Goal: Task Accomplishment & Management: Manage account settings

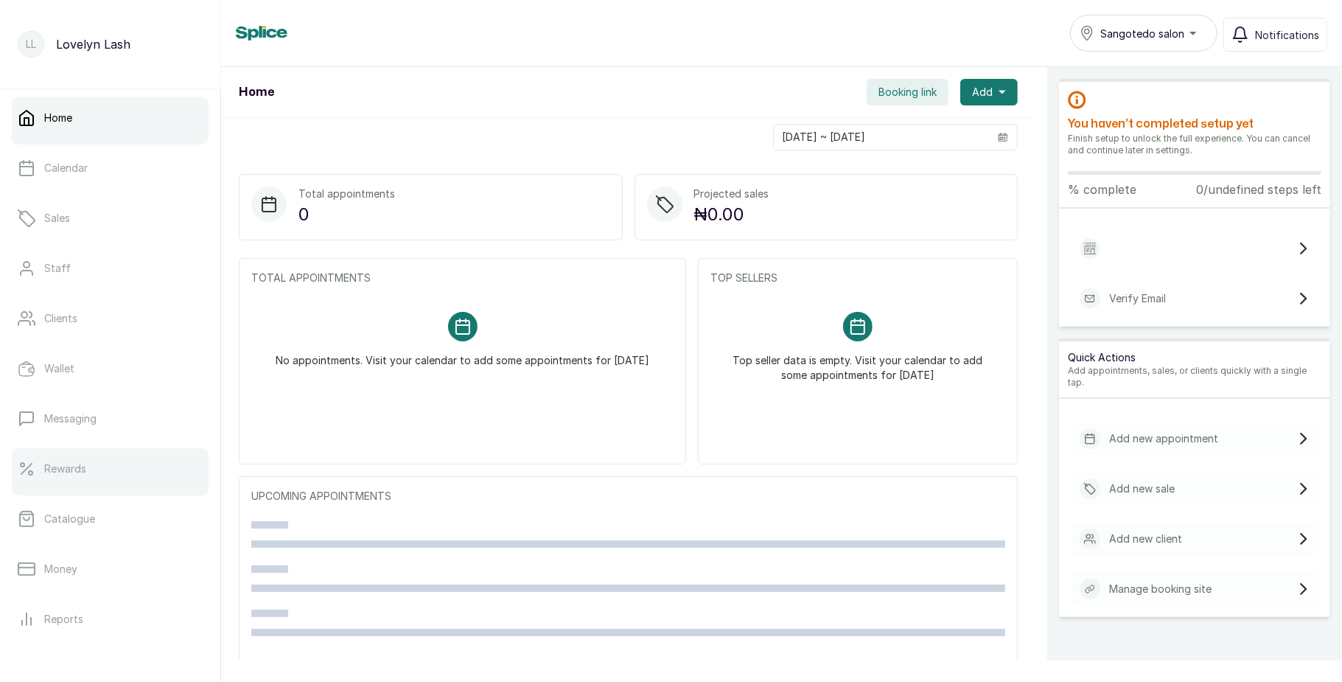
click at [102, 473] on link "Rewards" at bounding box center [110, 468] width 197 height 41
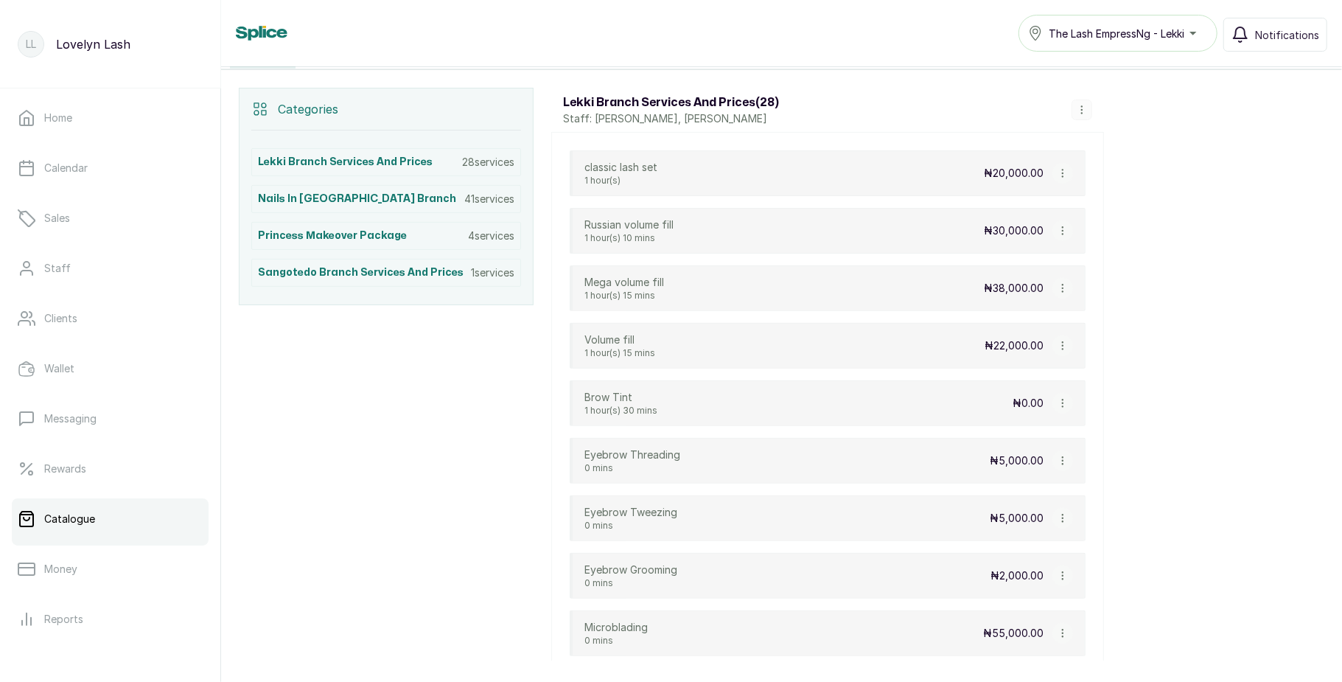
scroll to position [299, 0]
click at [1067, 172] on icon "button" at bounding box center [1063, 172] width 10 height 10
click at [1118, 234] on span "Edit Service" at bounding box center [1134, 230] width 67 height 18
select select "fixed"
select select "fixed_value"
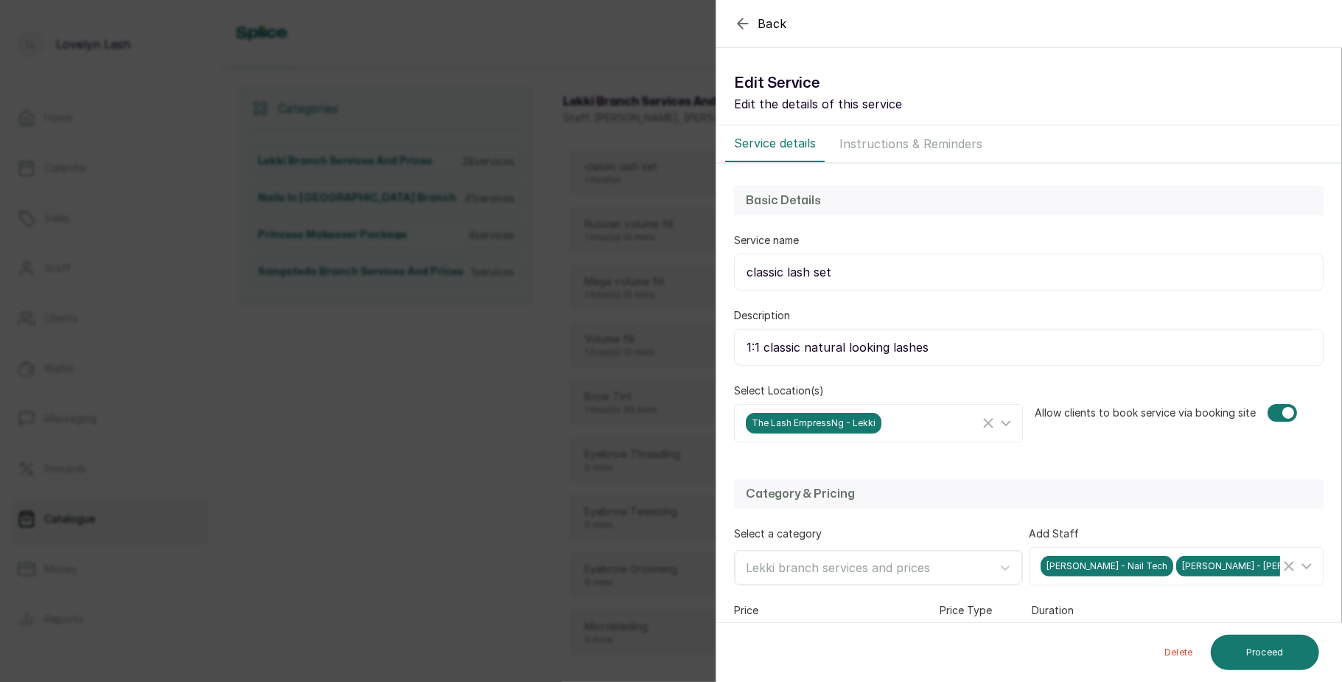
scroll to position [192, 0]
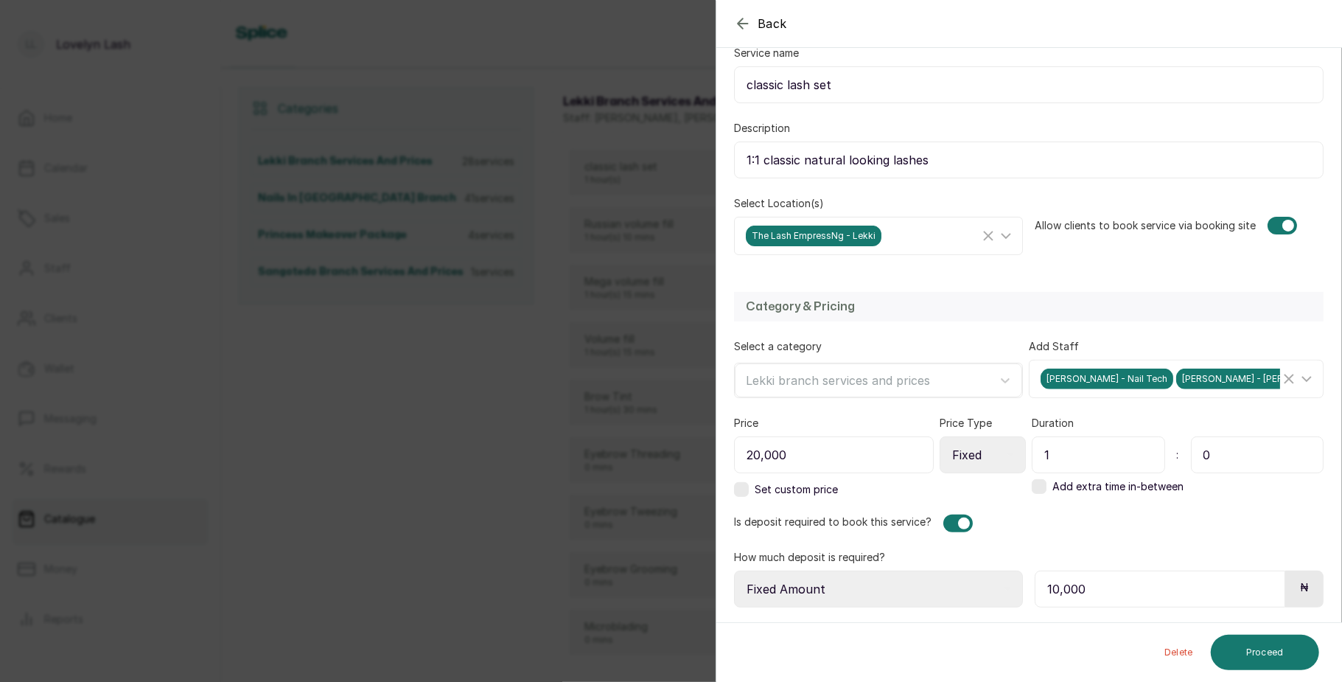
click at [742, 487] on label at bounding box center [741, 489] width 15 height 15
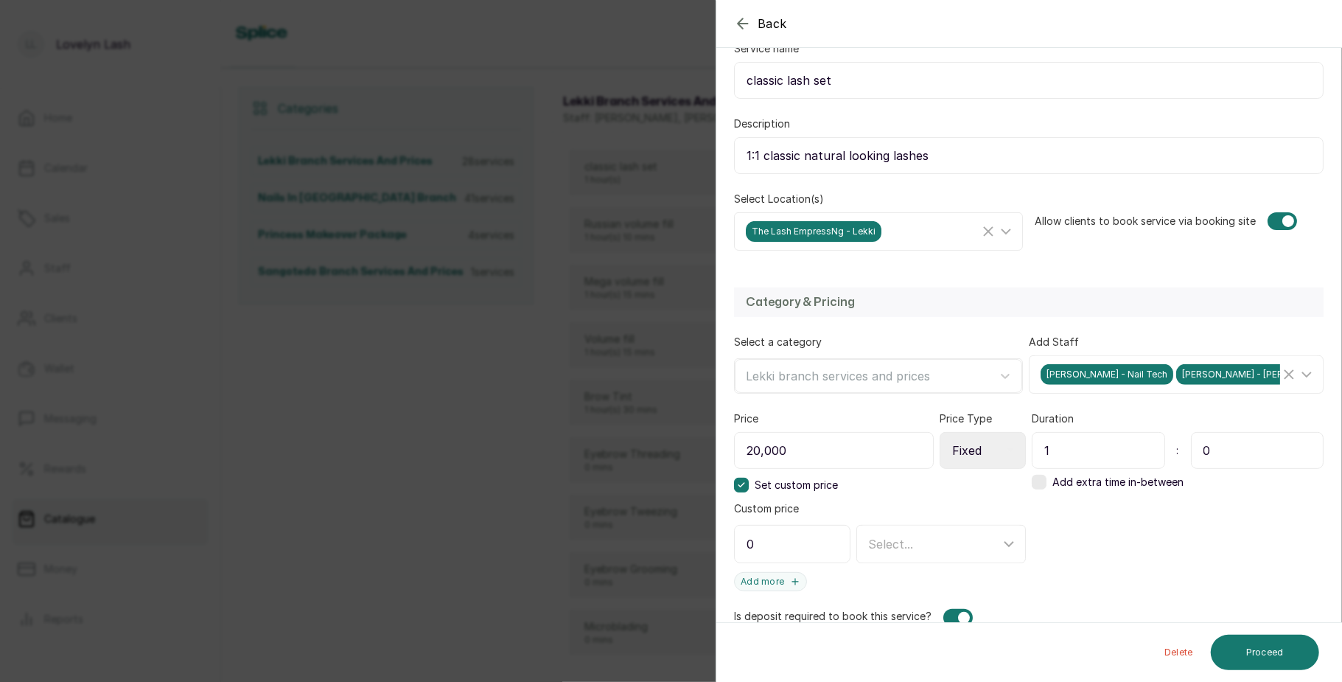
scroll to position [290, 0]
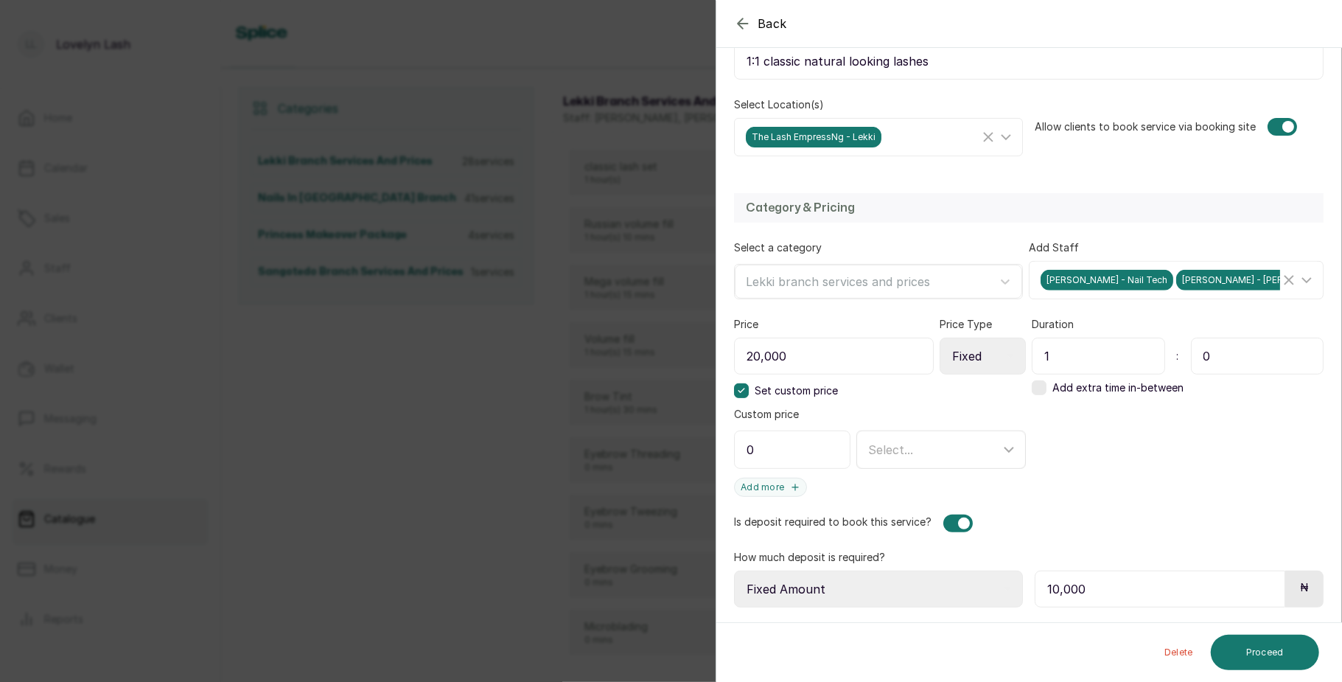
click at [882, 460] on div "Select..." at bounding box center [943, 450] width 164 height 28
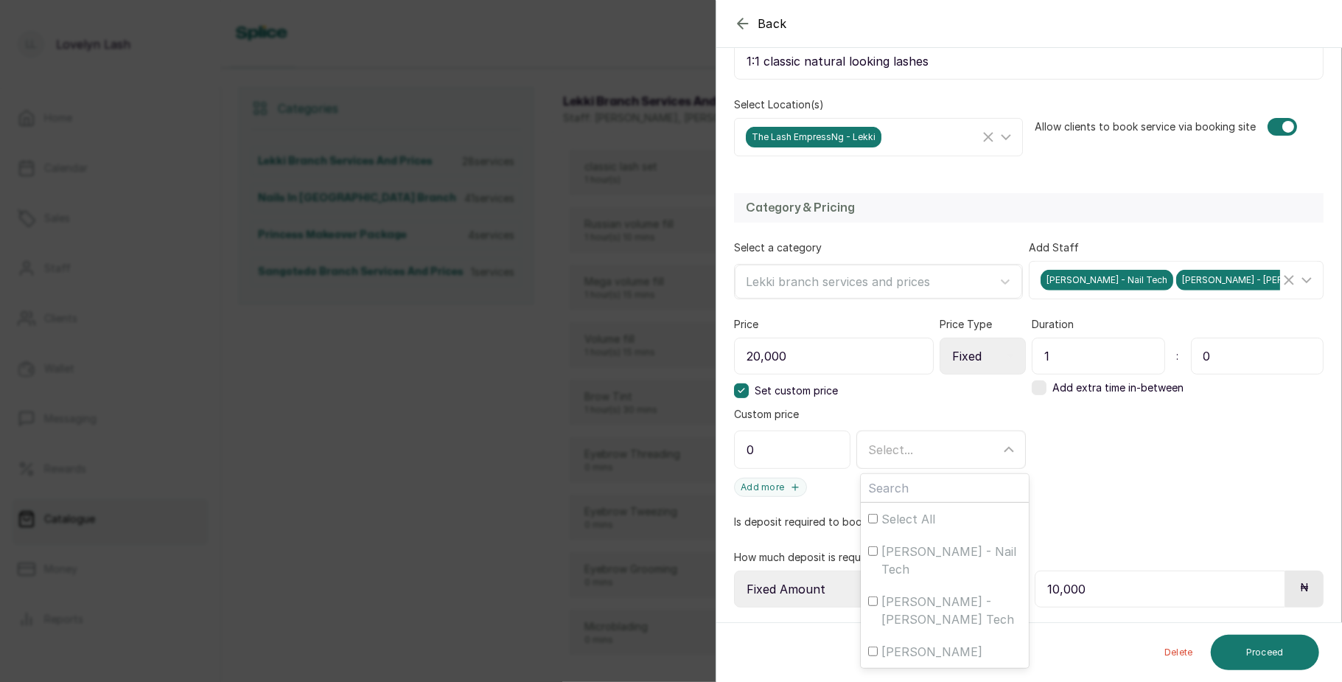
click at [942, 441] on div "Select..." at bounding box center [934, 450] width 132 height 18
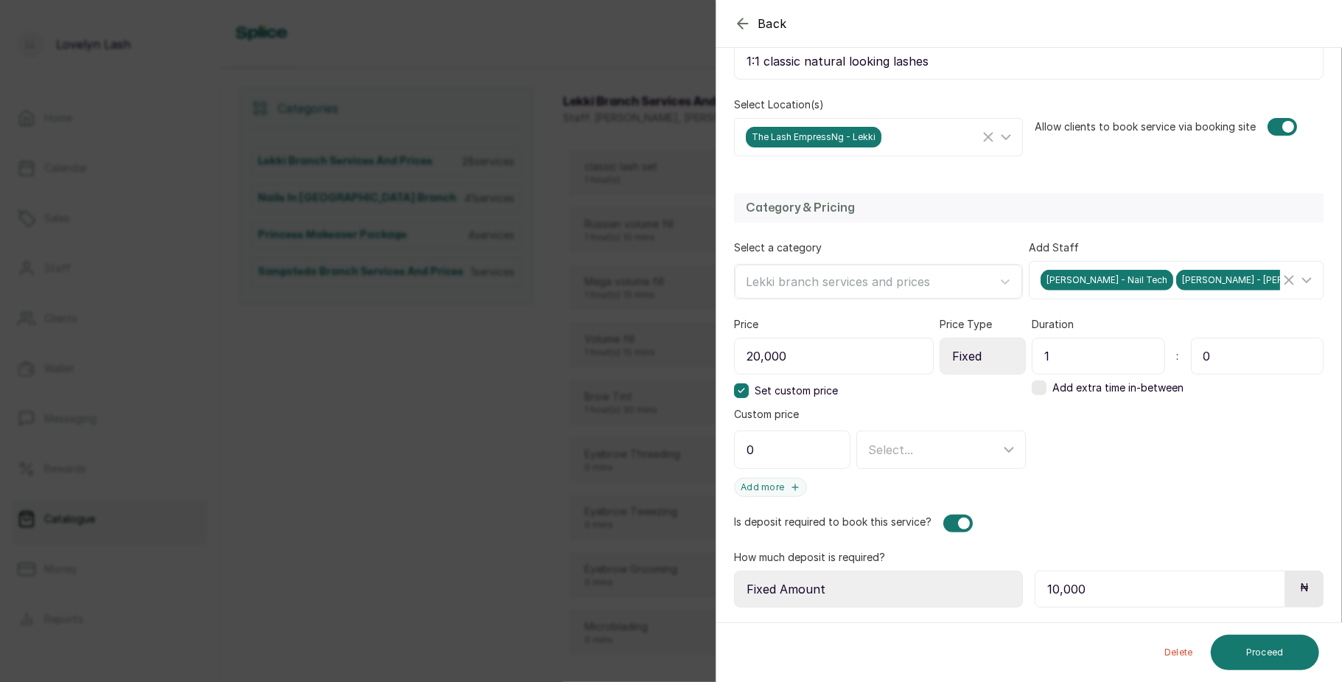
click at [485, 464] on div "Back Service Edit Service Edit the details of this service Service details Inst…" at bounding box center [671, 341] width 1342 height 682
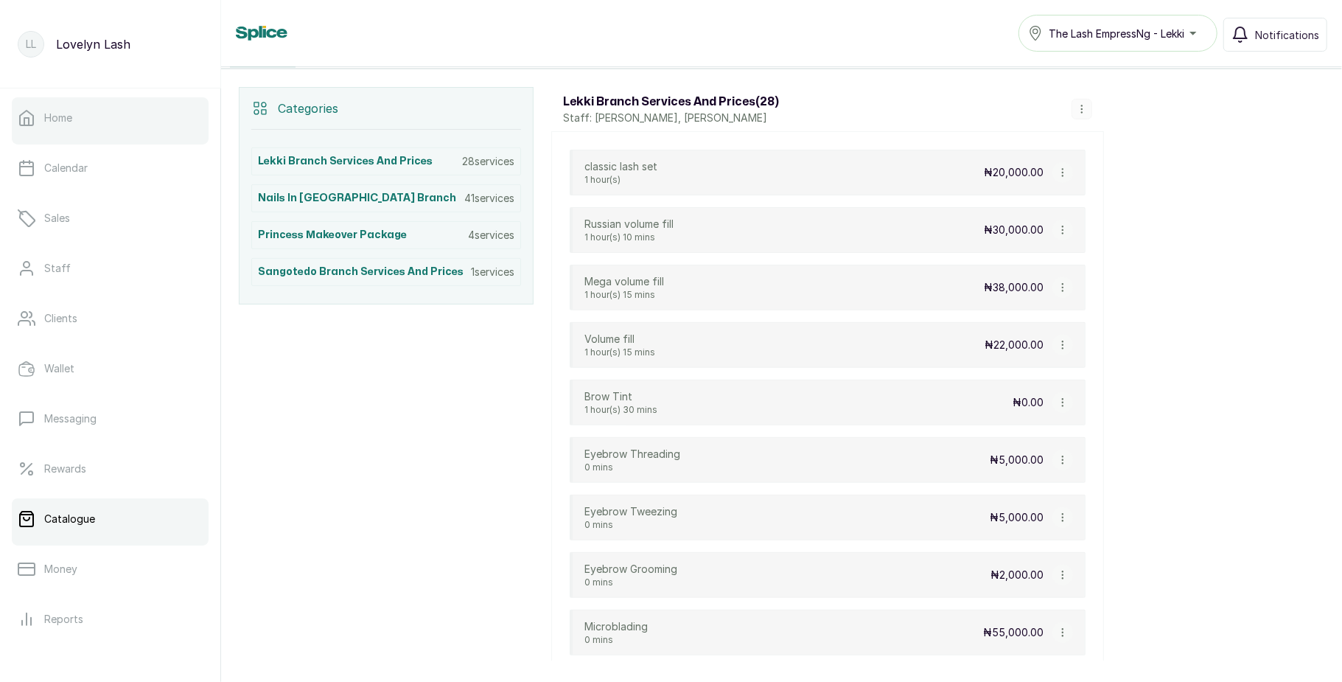
click at [116, 133] on link "Home" at bounding box center [110, 117] width 197 height 41
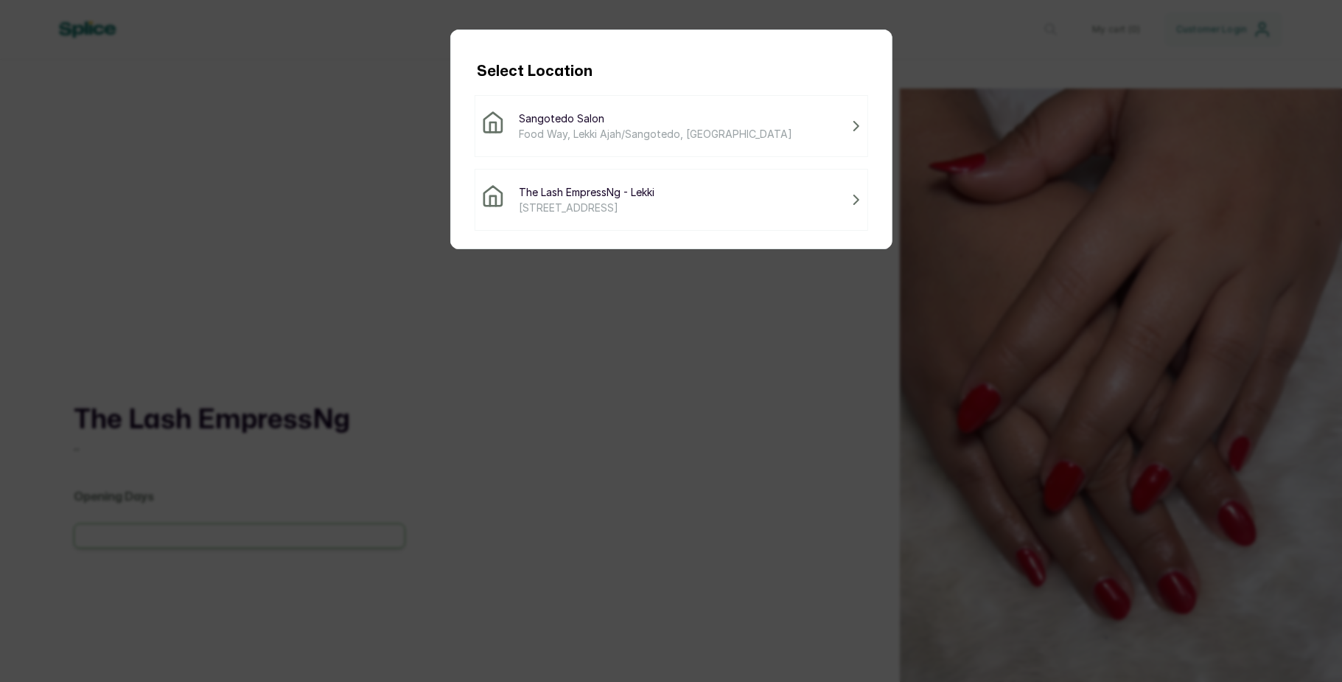
click at [599, 195] on span "The Lash EmpressNg - Lekki" at bounding box center [588, 191] width 136 height 15
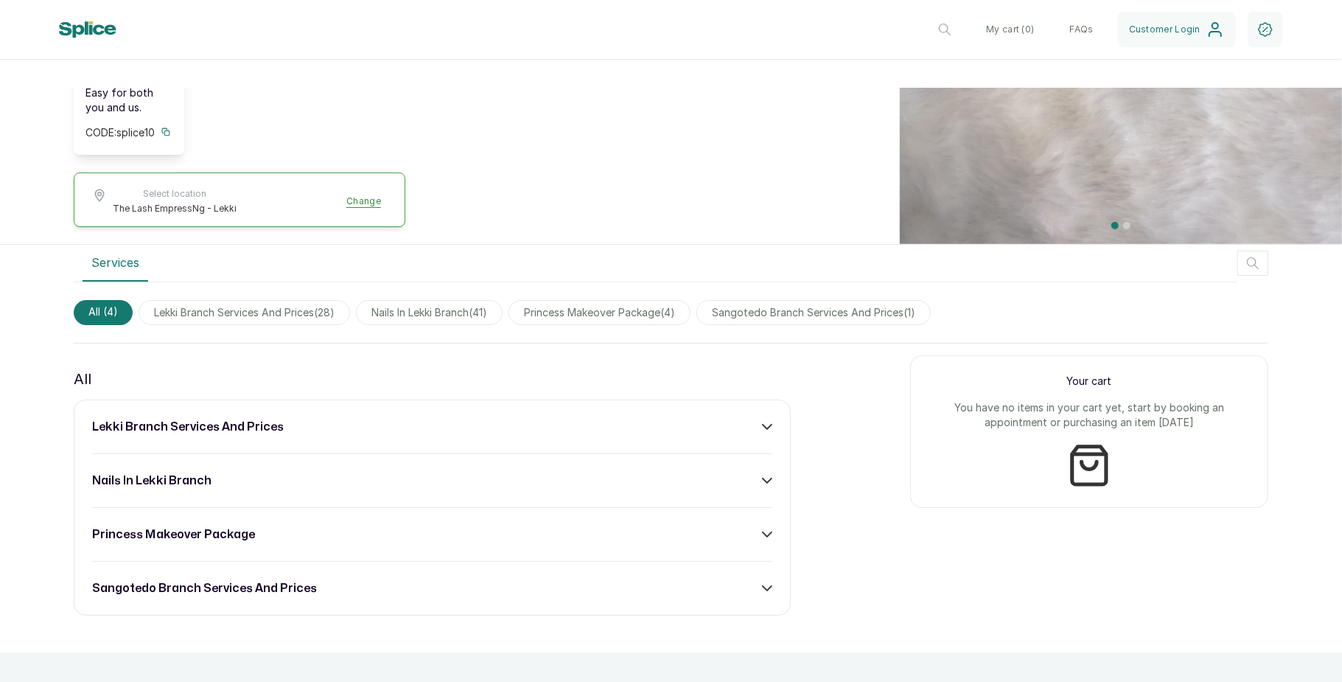
scroll to position [659, 0]
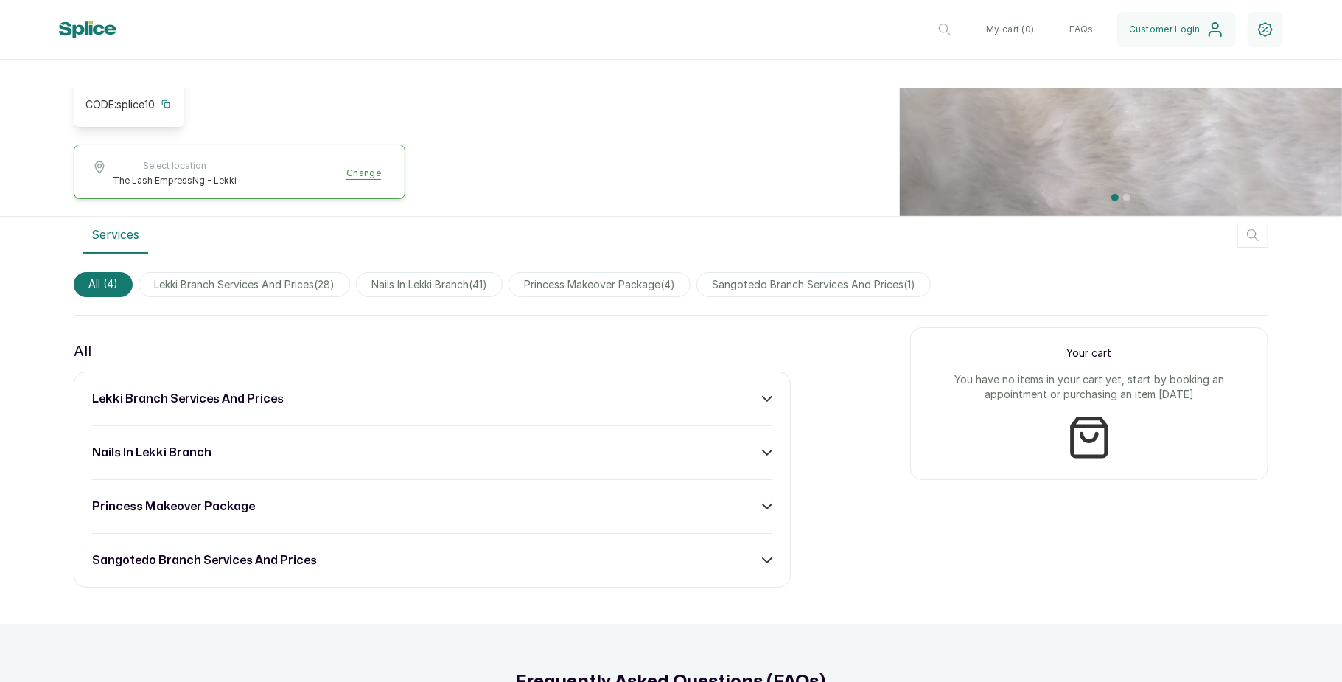
click at [728, 400] on div "lekki branch services and prices" at bounding box center [432, 399] width 680 height 18
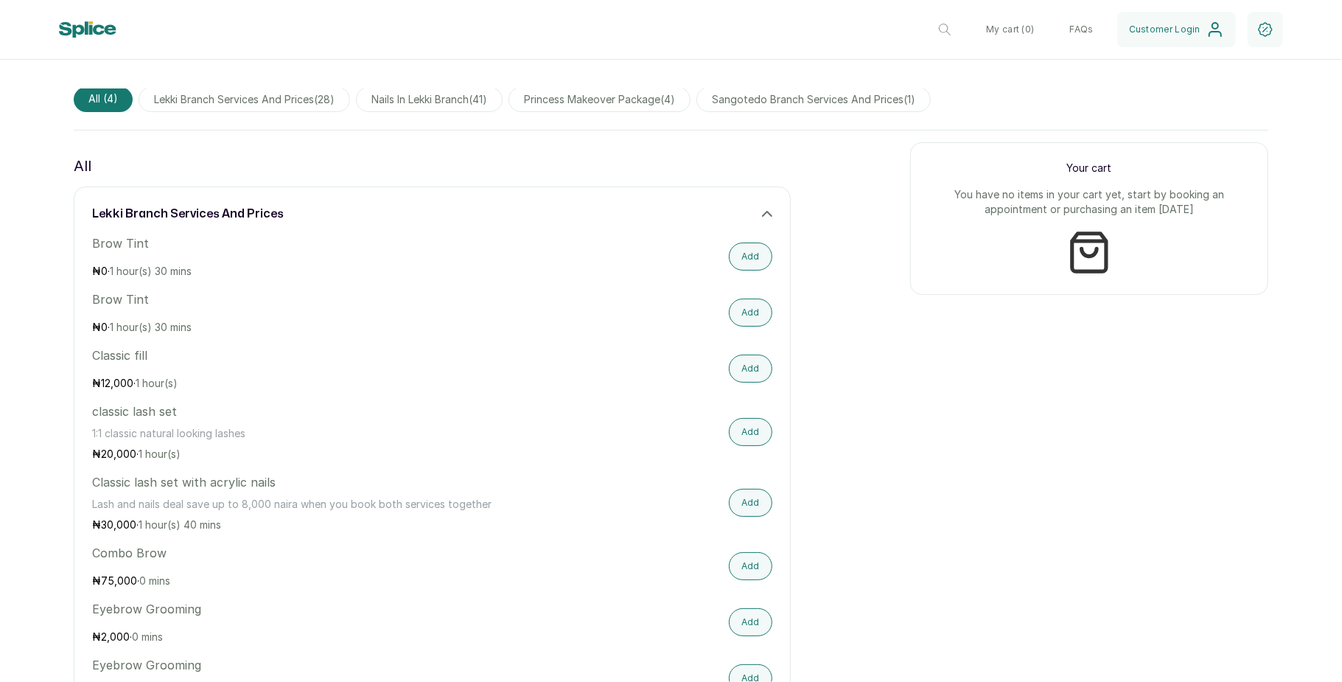
scroll to position [850, 0]
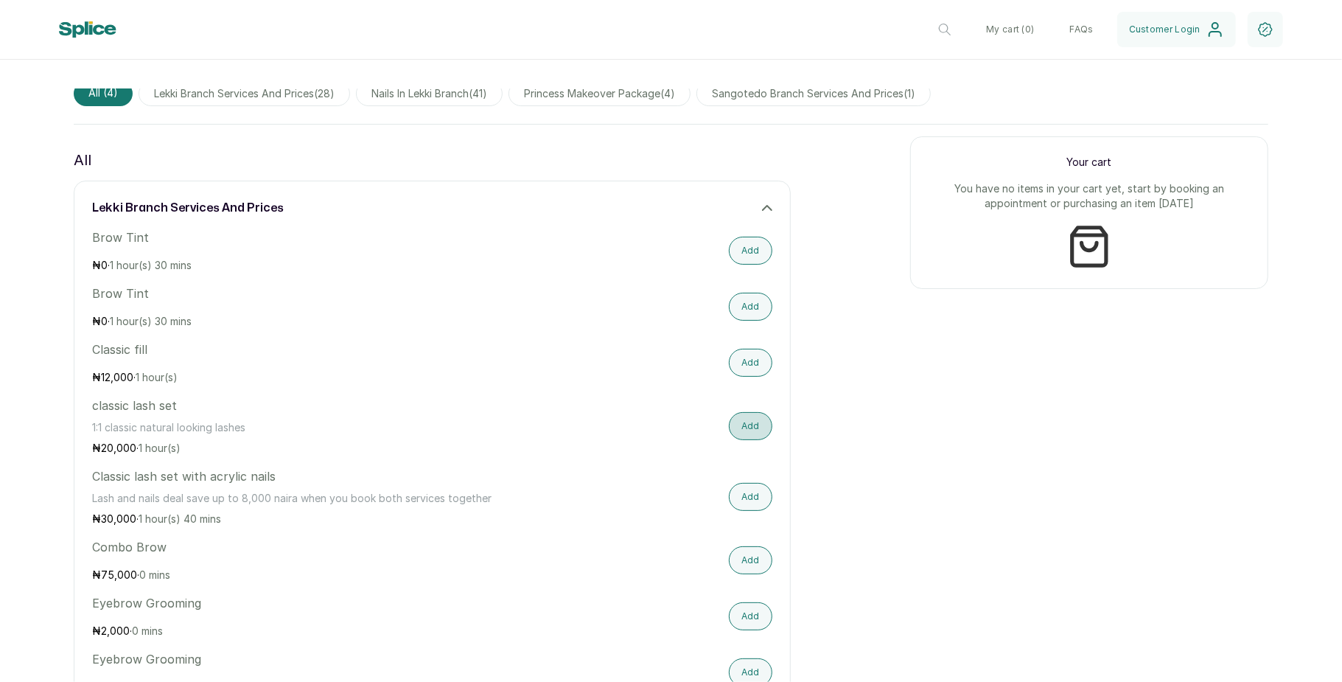
click at [752, 425] on button "Add" at bounding box center [750, 426] width 43 height 28
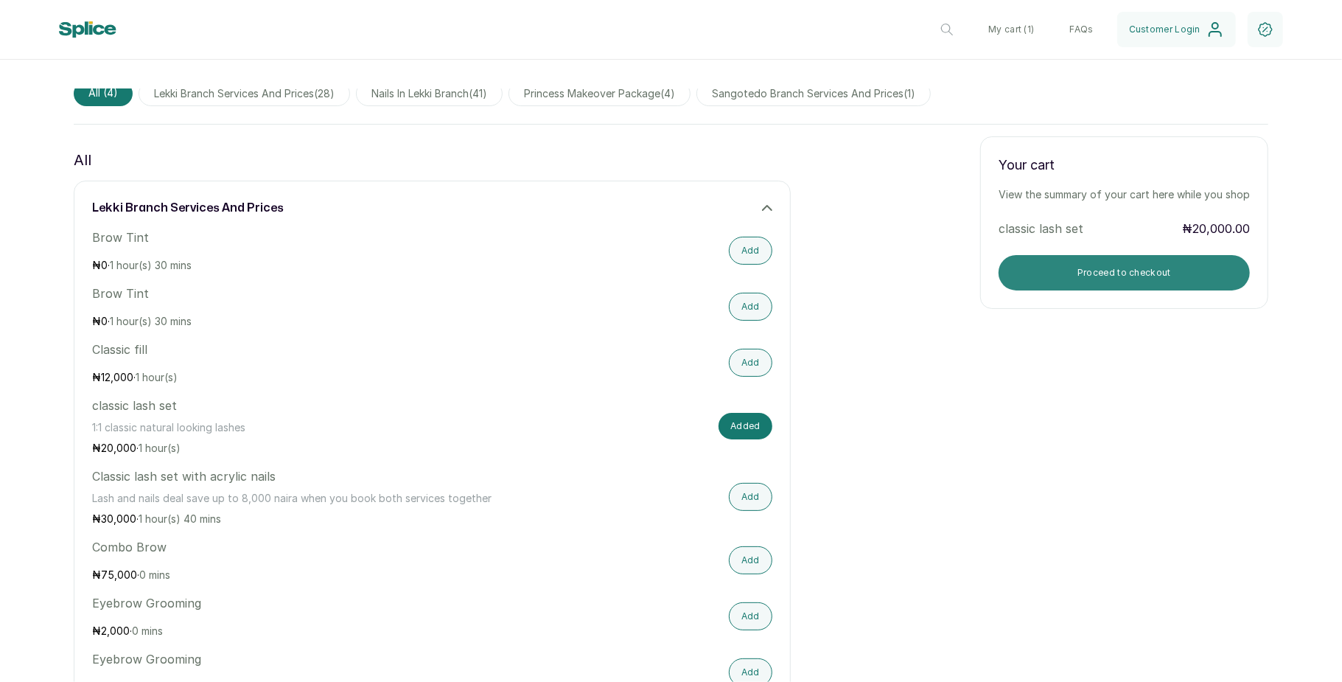
click at [1081, 266] on button "Proceed to checkout" at bounding box center [1124, 272] width 251 height 35
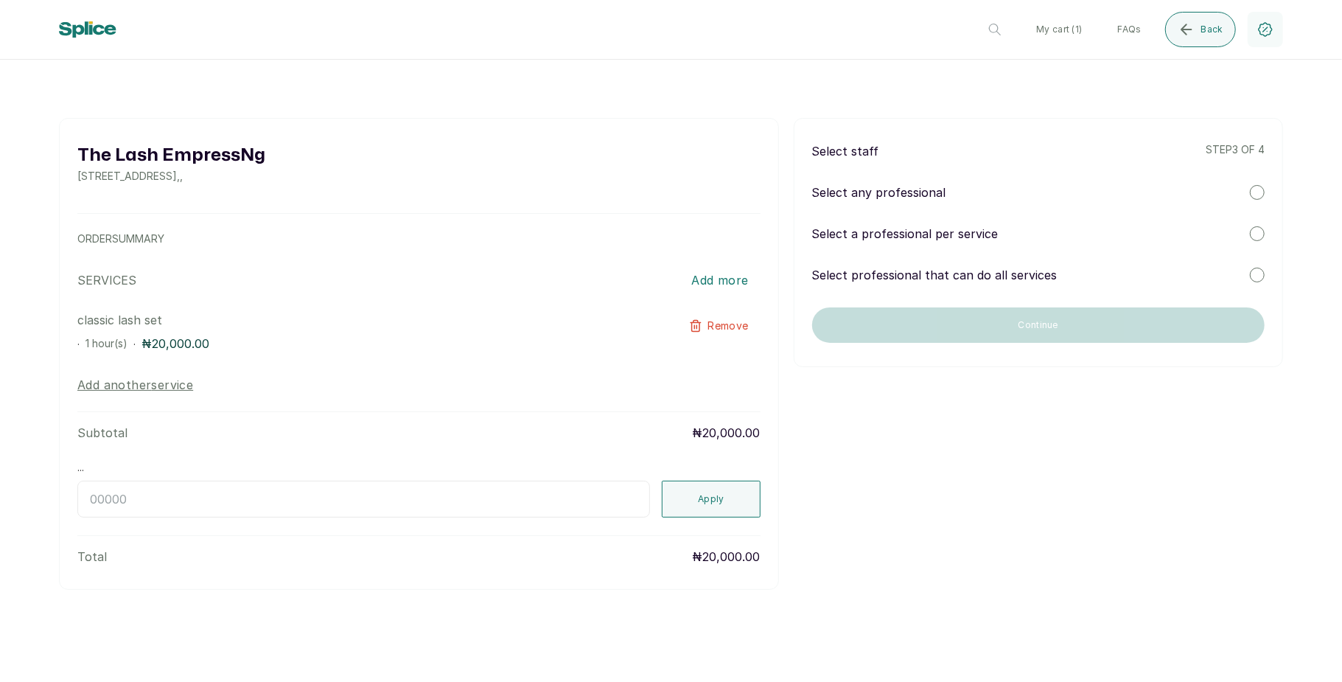
scroll to position [0, 0]
click at [1260, 196] on div at bounding box center [1257, 192] width 15 height 15
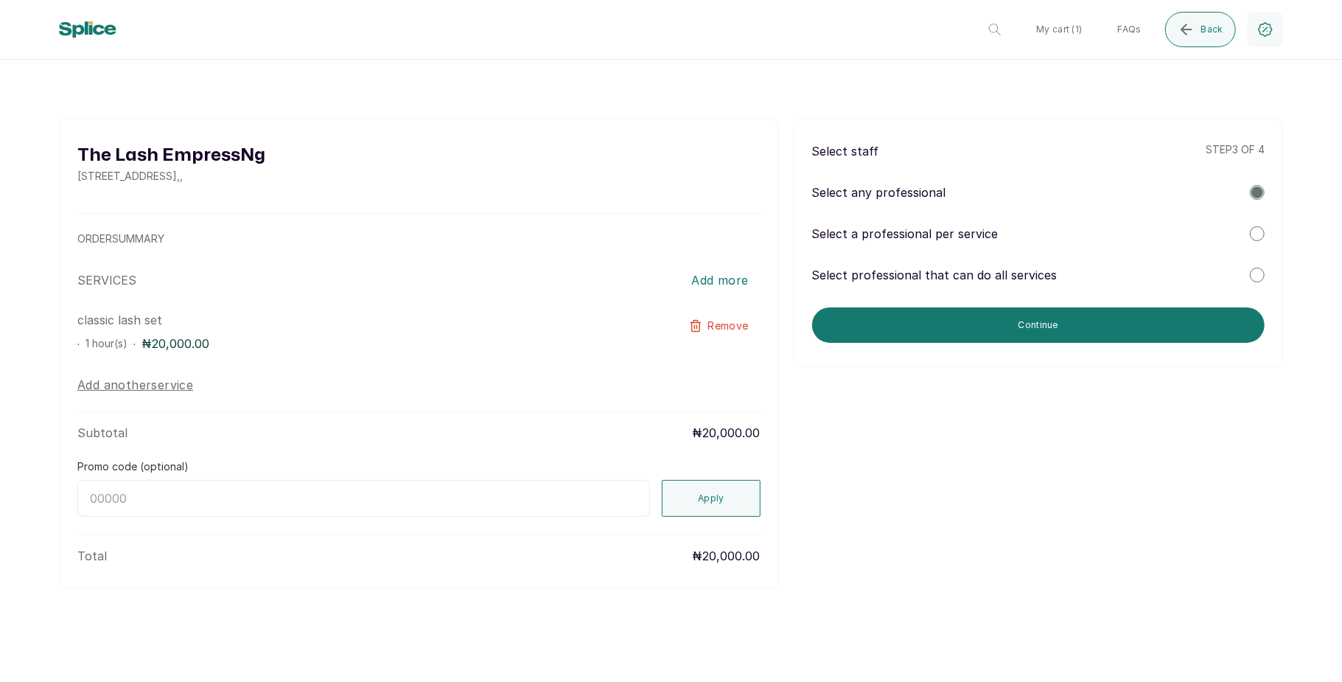
click at [1259, 231] on div at bounding box center [1257, 233] width 15 height 15
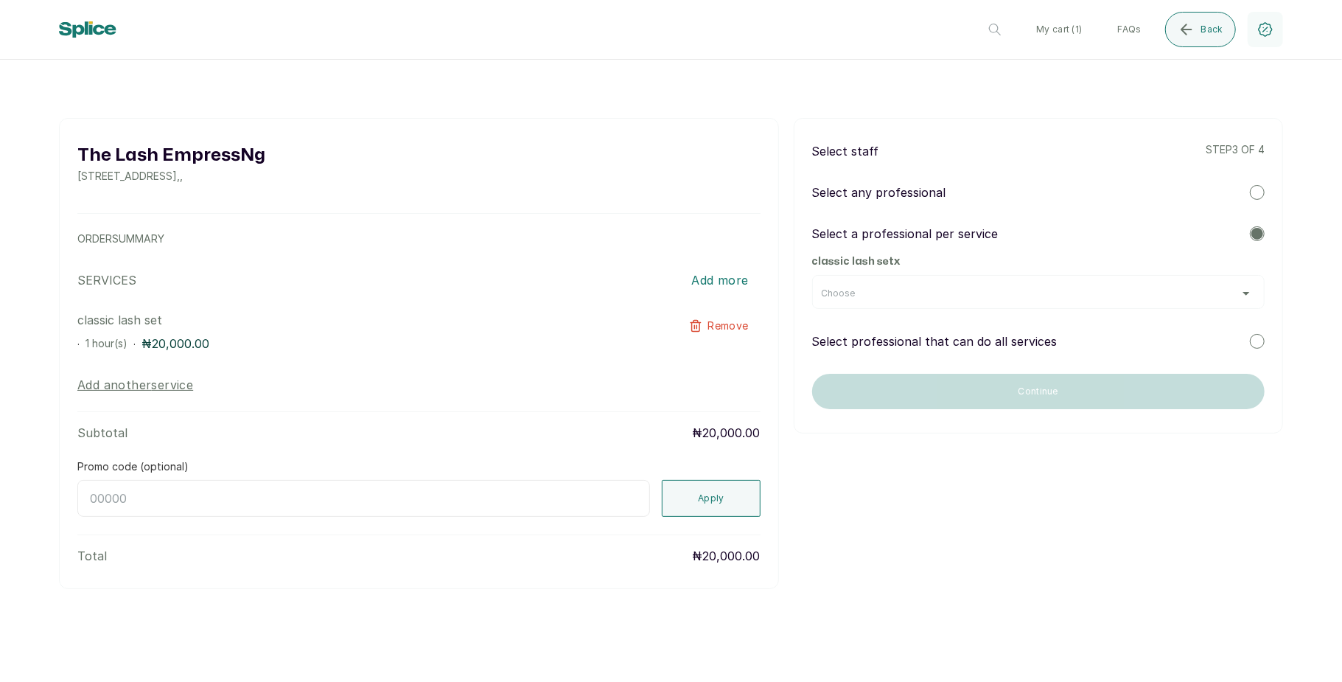
click at [1193, 289] on div "Choose" at bounding box center [1038, 293] width 433 height 12
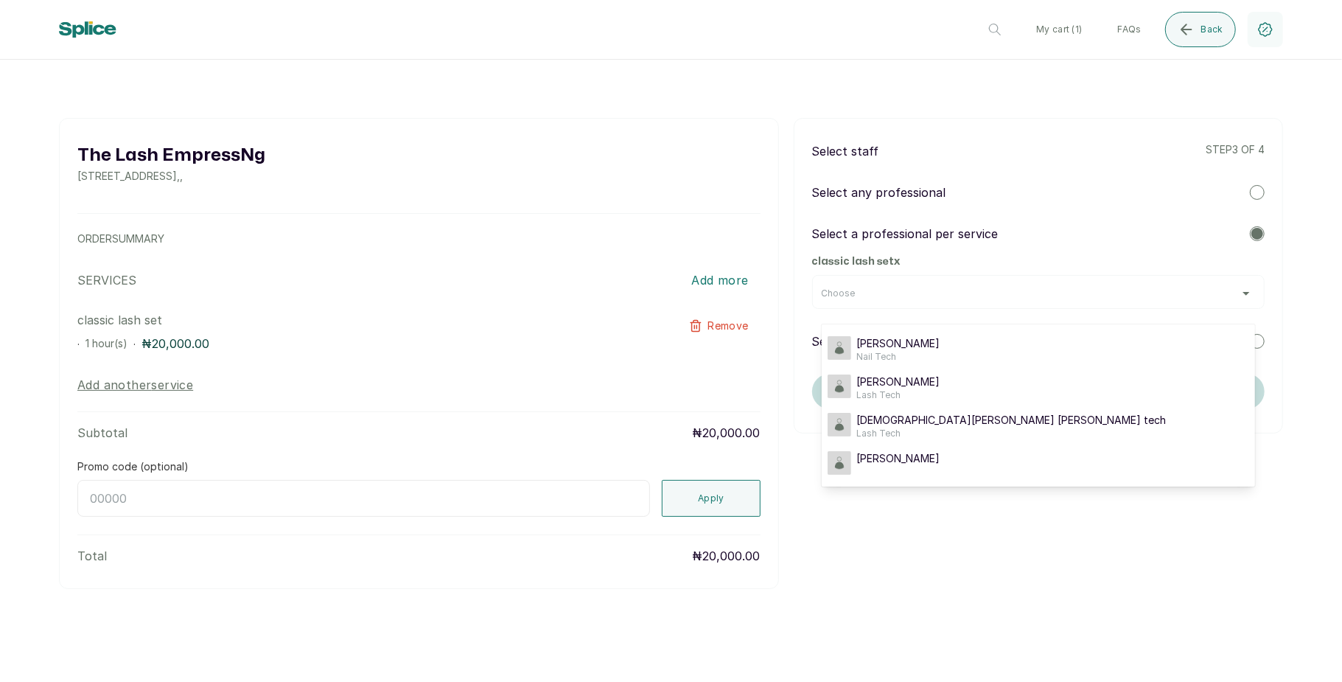
click at [1090, 284] on div "Choose Sharon Sharon Nail Tech Mary Mary Lash Tech Christiana Sangotedo lash te…" at bounding box center [1038, 292] width 453 height 34
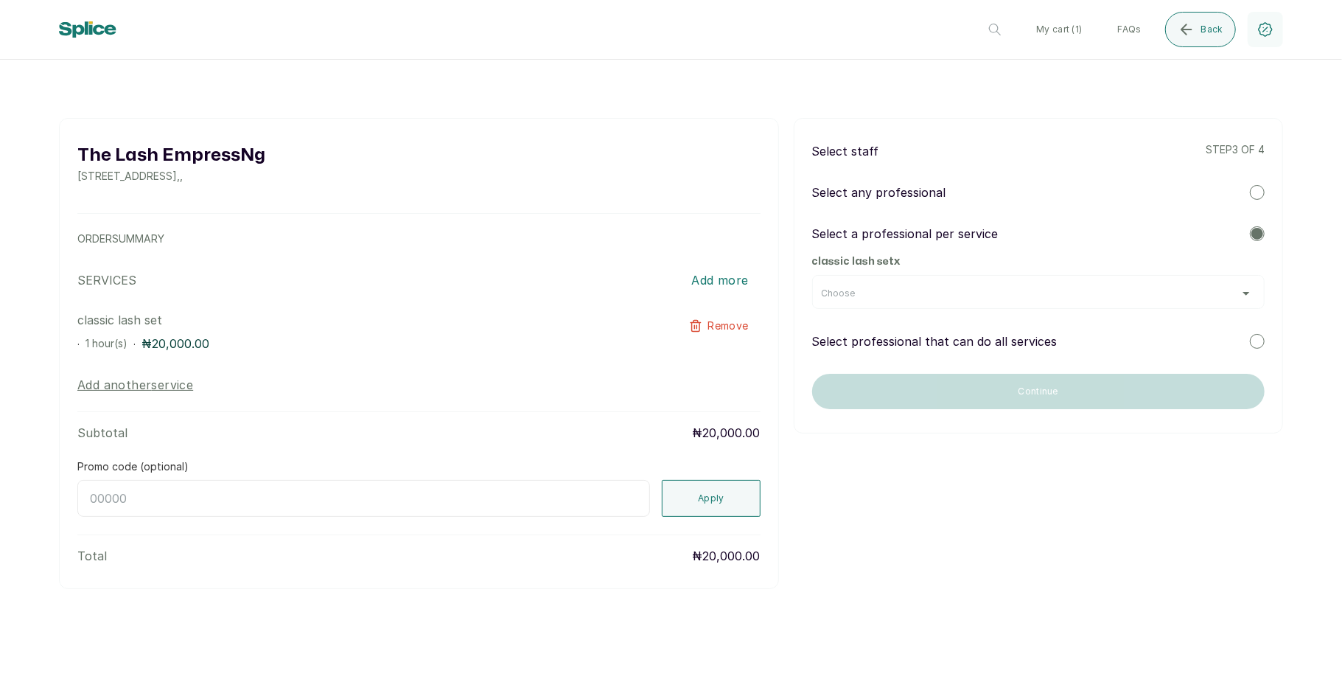
click at [1257, 344] on div at bounding box center [1257, 341] width 15 height 15
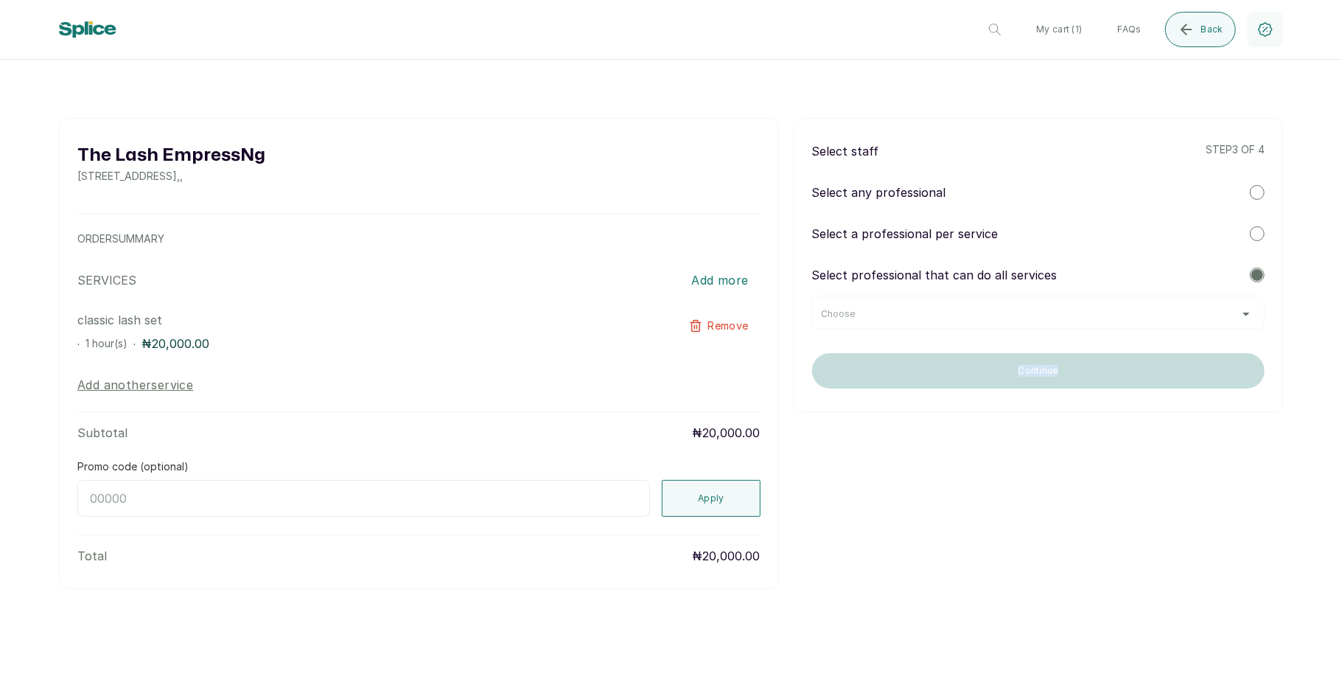
drag, startPoint x: 1257, startPoint y: 344, endPoint x: 1233, endPoint y: 316, distance: 36.5
click at [1233, 316] on div "Select staff step 3 of 4 Select any professional Select a professional per serv…" at bounding box center [1038, 265] width 489 height 295
click at [1233, 316] on div "Choose" at bounding box center [1038, 314] width 433 height 12
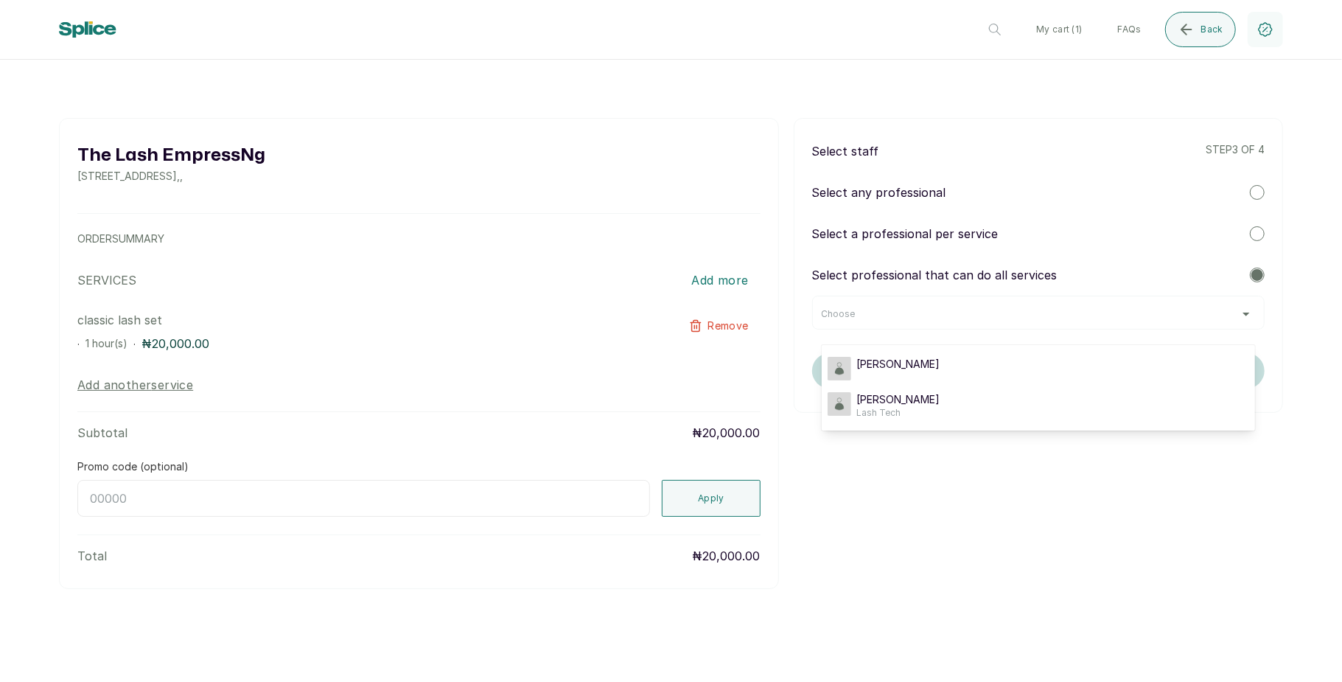
click at [1233, 316] on div "Choose" at bounding box center [1038, 314] width 433 height 12
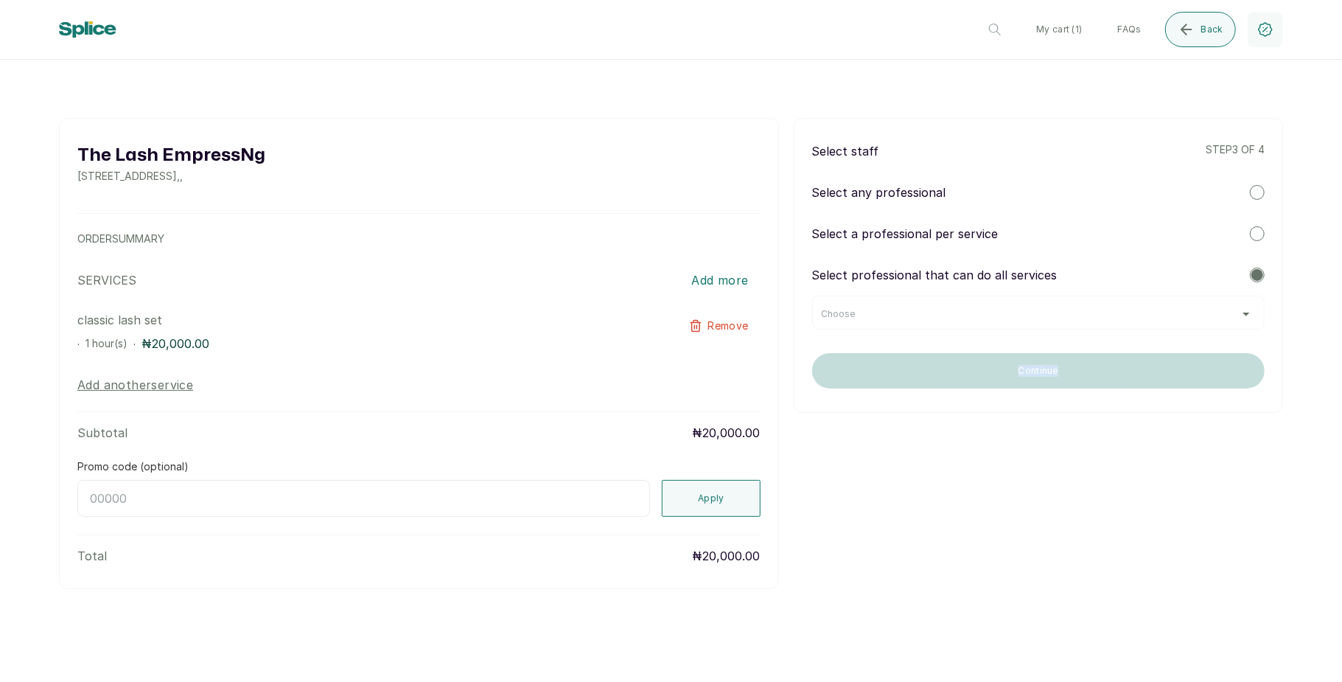
click at [1045, 667] on main "The Lash EmpressNg 11 Iroko Awe Street, Lagos, Nigeria , , ORDER SUMMARY SERVIC…" at bounding box center [671, 384] width 1342 height 593
click at [1131, 328] on div "Choose" at bounding box center [1038, 313] width 453 height 34
click at [1199, 29] on button "Back" at bounding box center [1200, 29] width 71 height 35
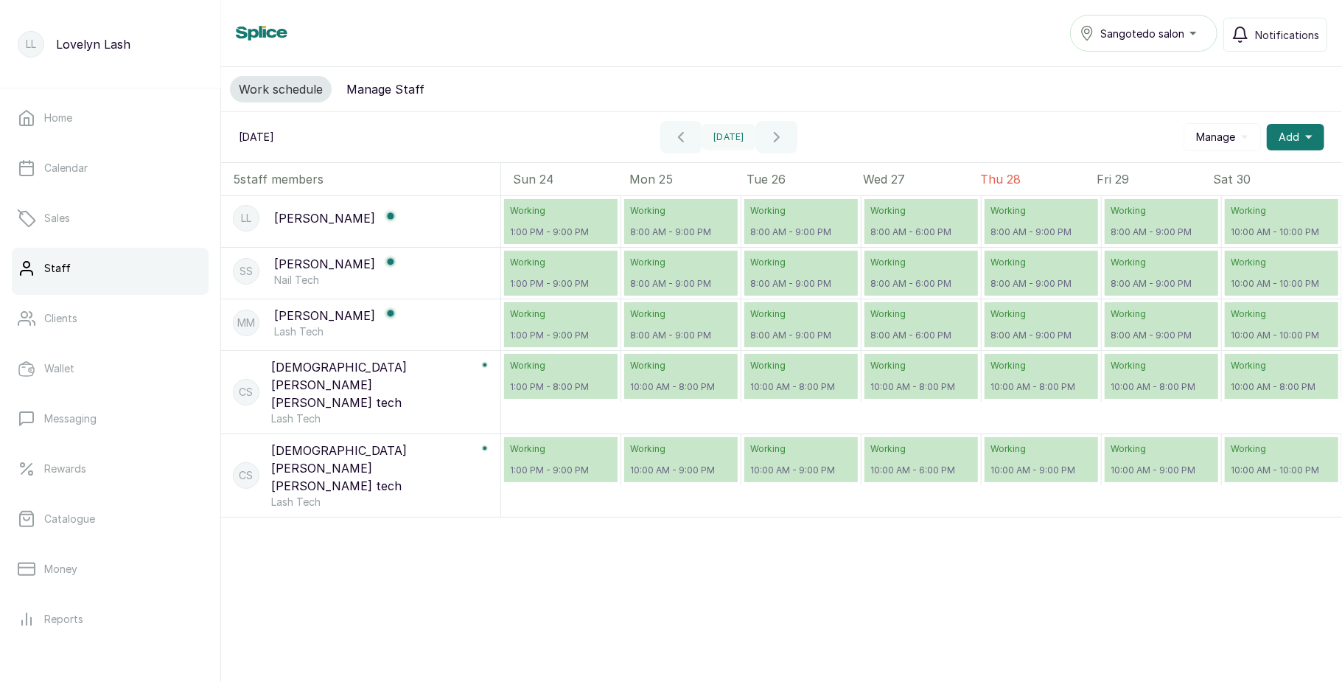
click at [386, 83] on button "Manage Staff" at bounding box center [386, 89] width 96 height 27
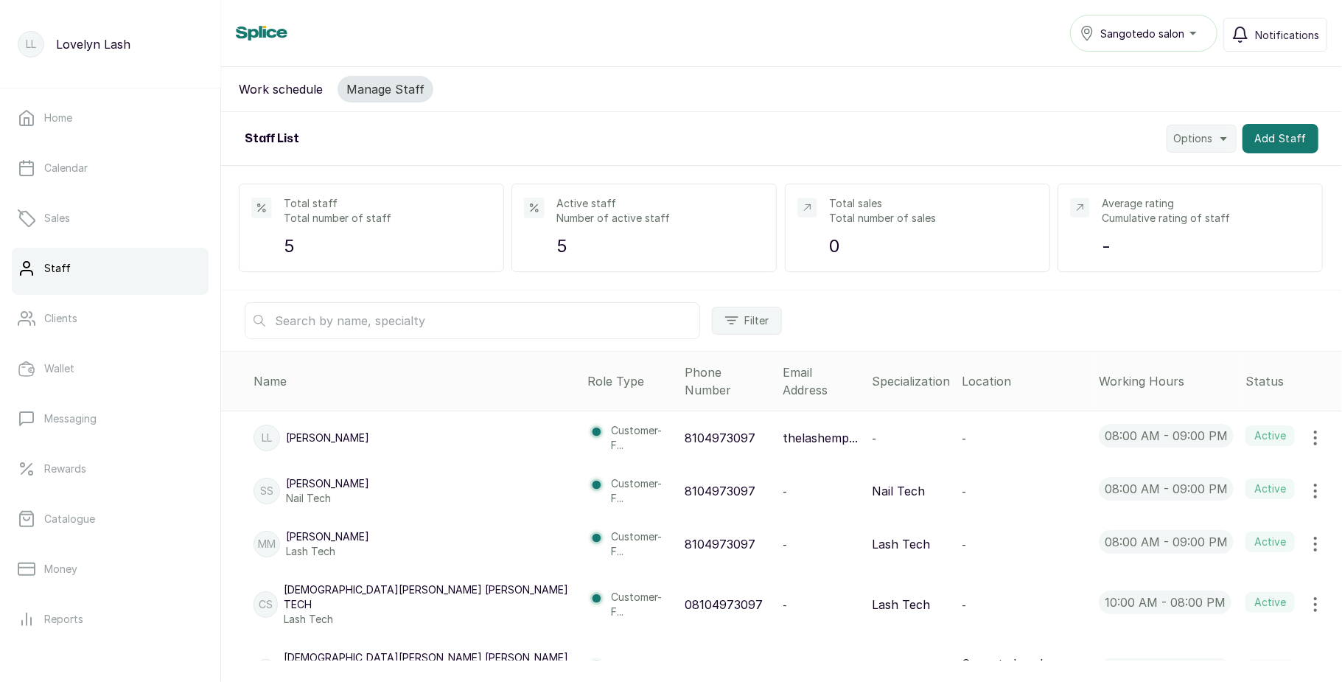
click at [1307, 596] on icon "button" at bounding box center [1316, 605] width 18 height 18
click at [1207, 466] on span "Delete" at bounding box center [1225, 475] width 37 height 18
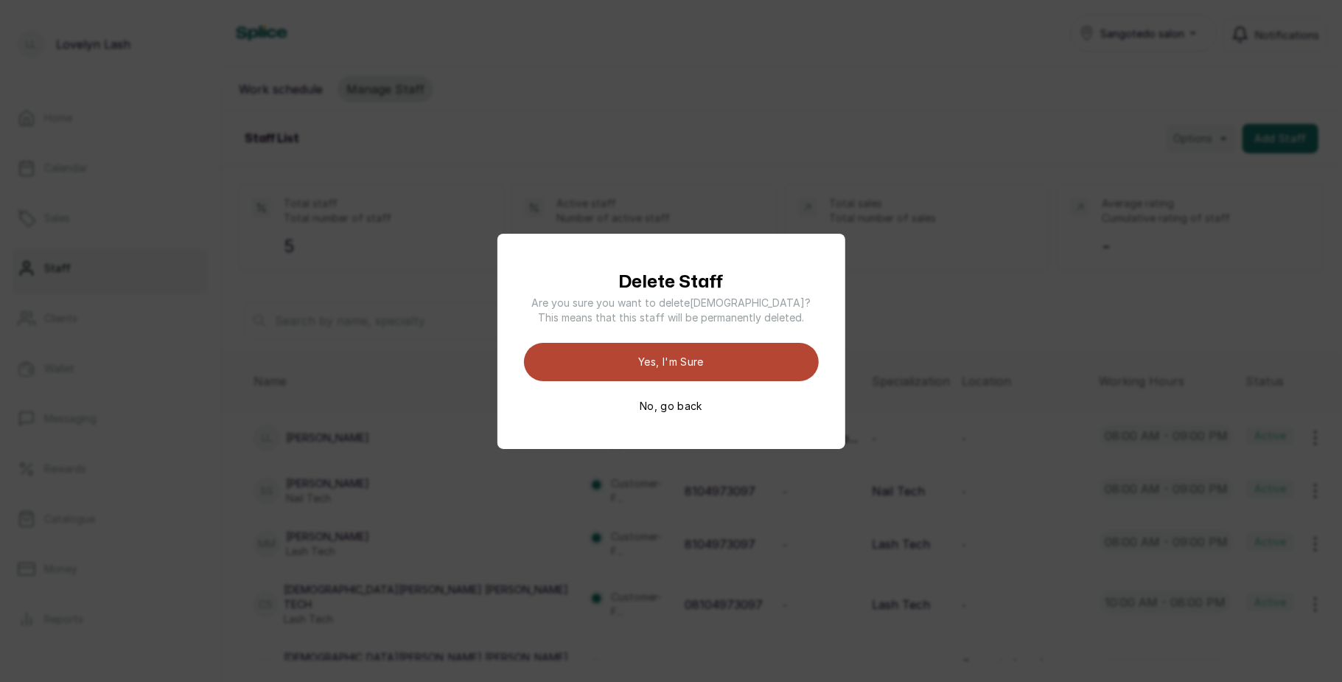
click at [750, 358] on button "Yes, I'm sure" at bounding box center [671, 362] width 295 height 38
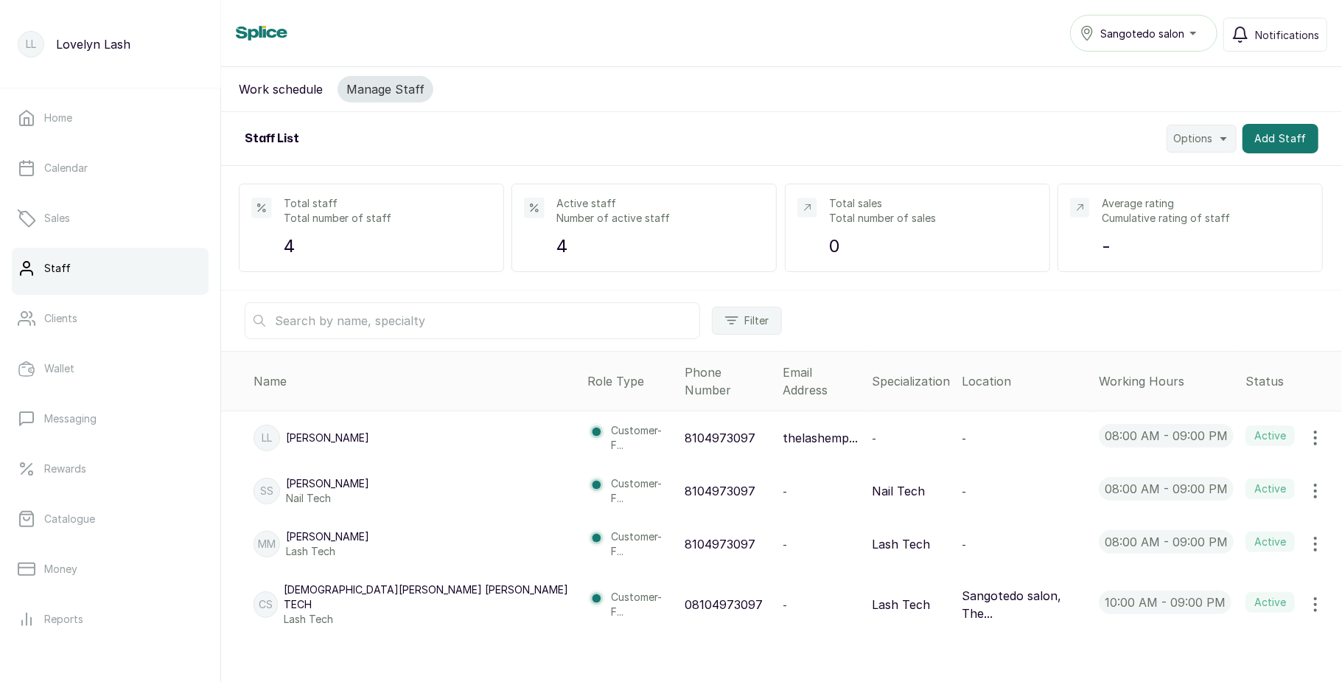
click at [1175, 35] on span "Sangotedo salon" at bounding box center [1143, 33] width 84 height 15
click at [1135, 96] on span "The Lash EmpressNg - Lekki" at bounding box center [1153, 99] width 106 height 18
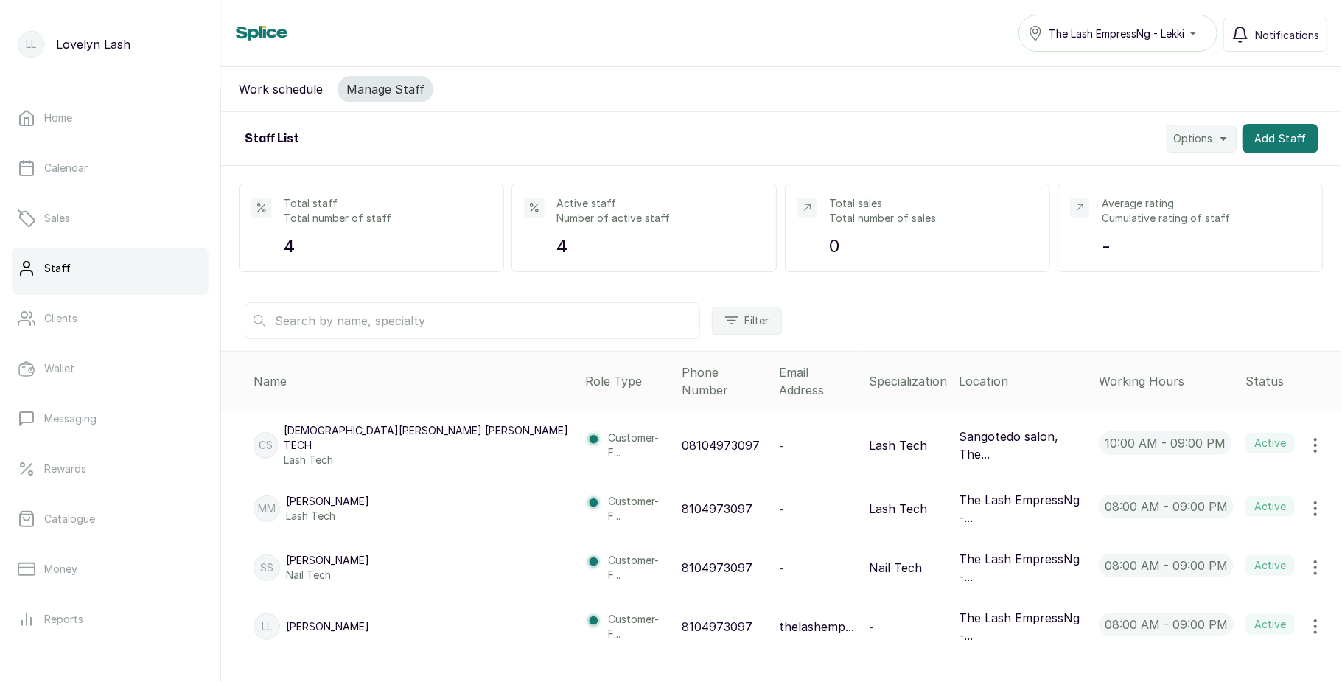
click at [280, 97] on button "Work schedule" at bounding box center [281, 89] width 102 height 27
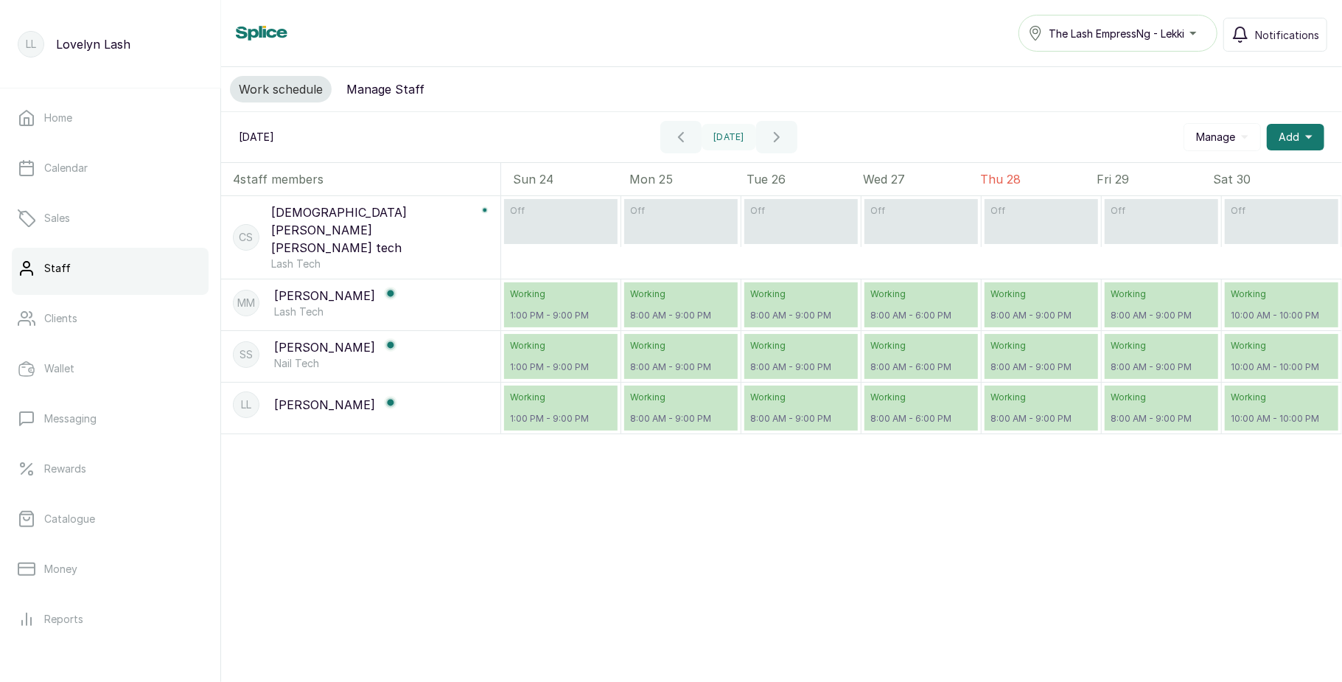
click at [376, 91] on button "Manage Staff" at bounding box center [386, 89] width 96 height 27
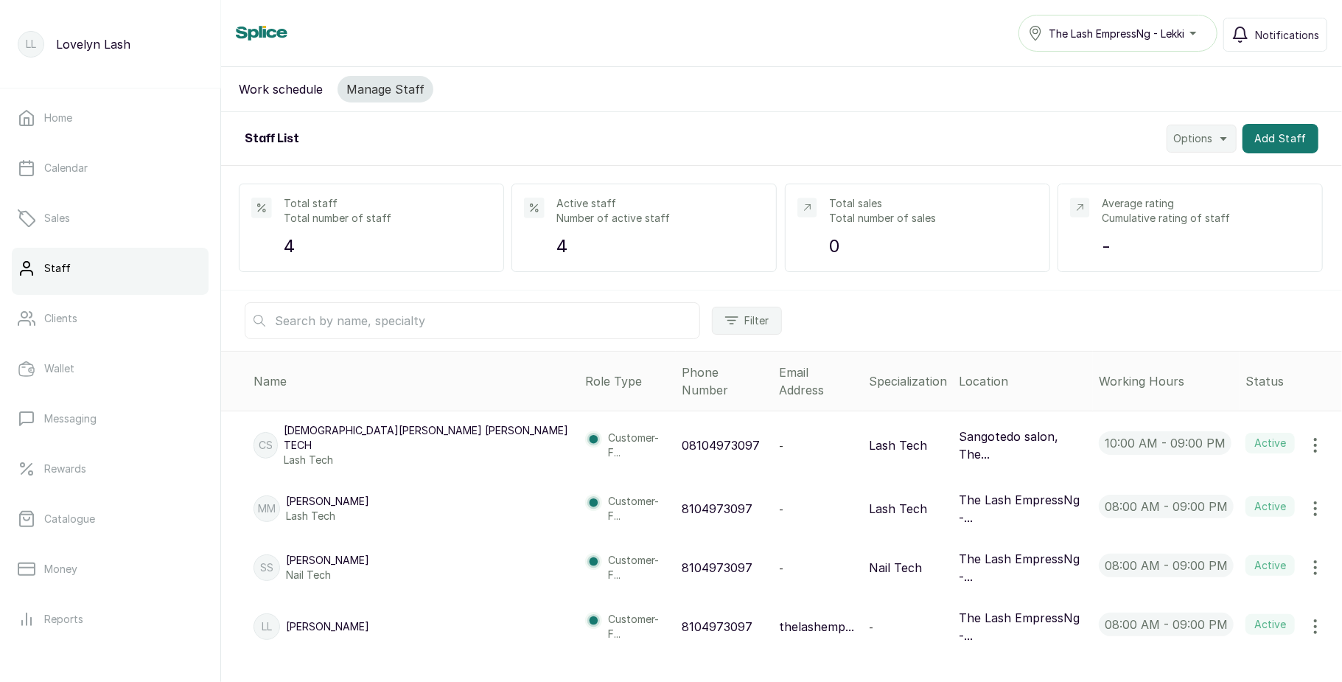
click at [1307, 436] on icon "button" at bounding box center [1316, 445] width 18 height 18
click at [1207, 478] on span "Edit" at bounding box center [1217, 487] width 21 height 18
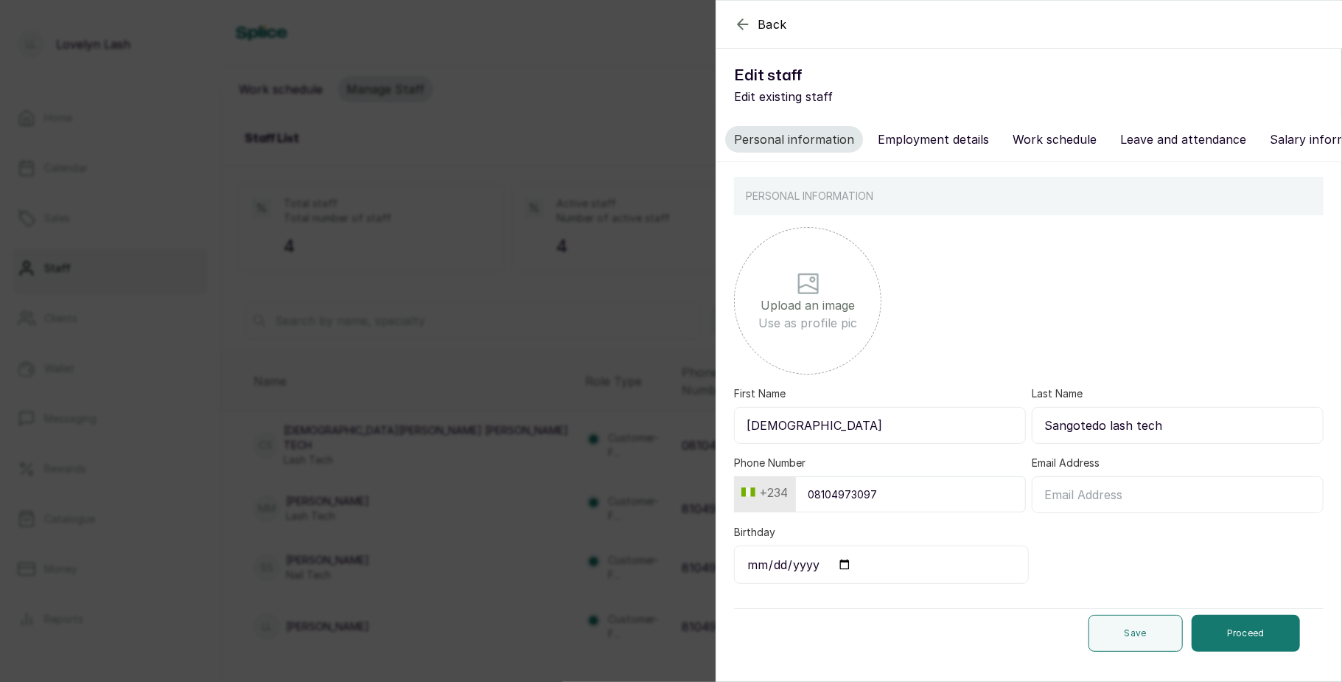
click at [1050, 136] on button "Work schedule" at bounding box center [1055, 139] width 102 height 27
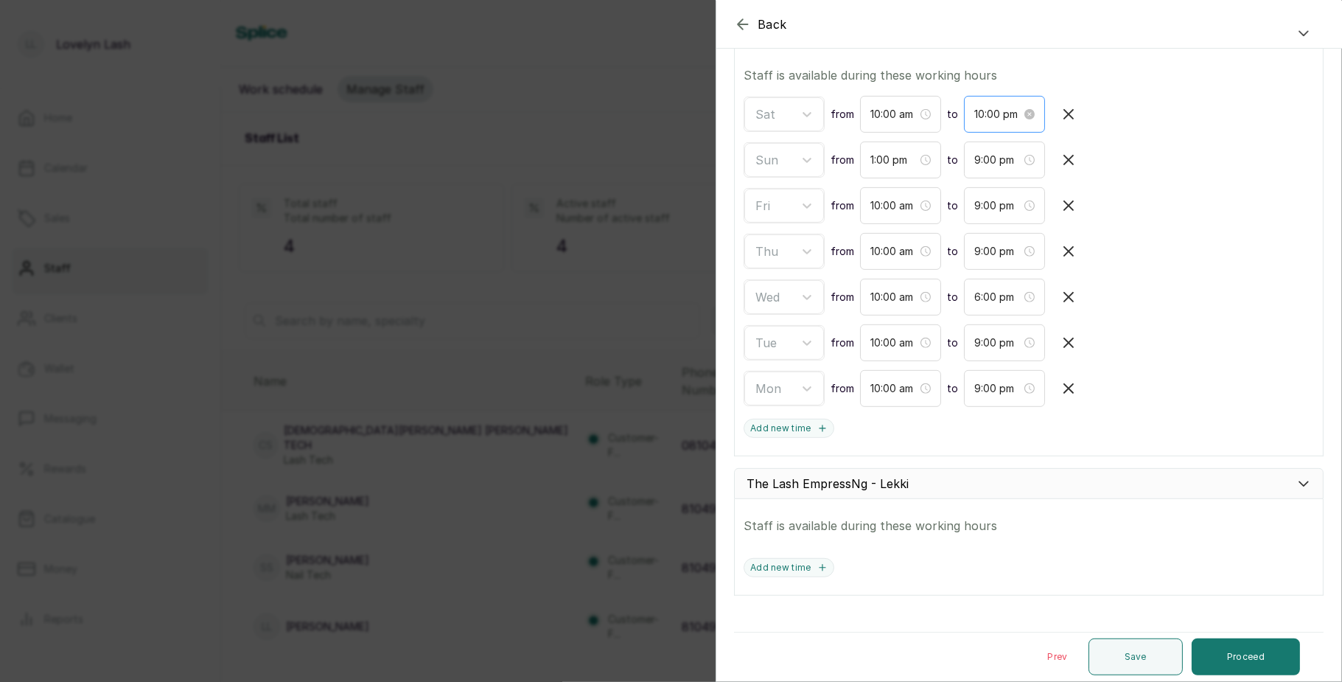
scroll to position [307, 0]
click at [1064, 488] on div "The Lash EmpressNg - Lekki" at bounding box center [1029, 483] width 590 height 31
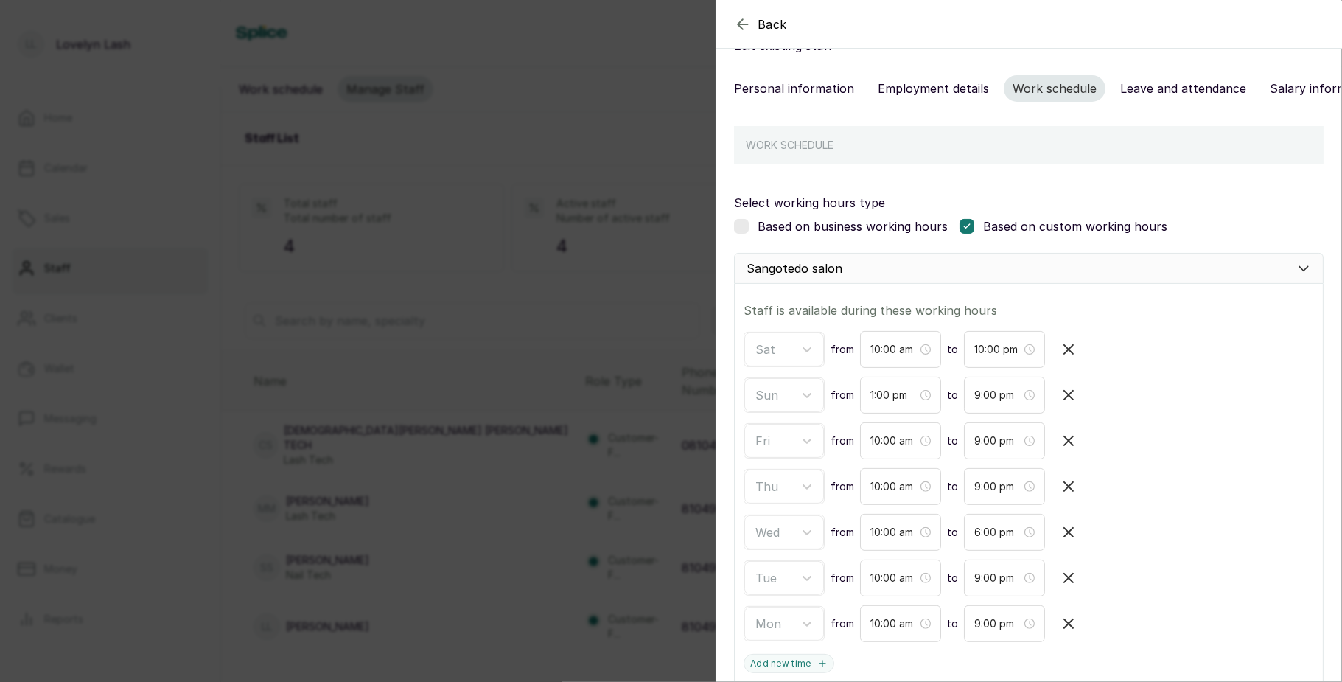
scroll to position [0, 0]
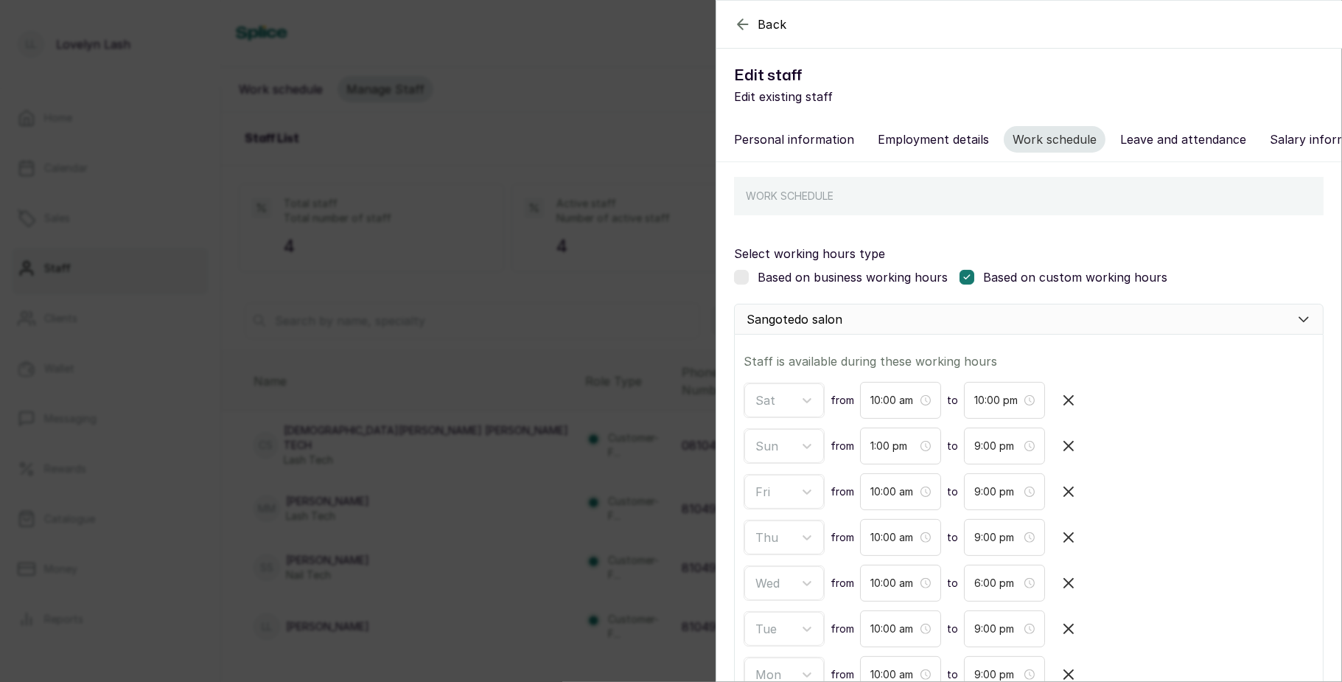
click at [607, 349] on div "Back Edit staff Edit existing staff Personal information Employment details Wor…" at bounding box center [671, 341] width 1342 height 682
